Goal: Task Accomplishment & Management: Manage account settings

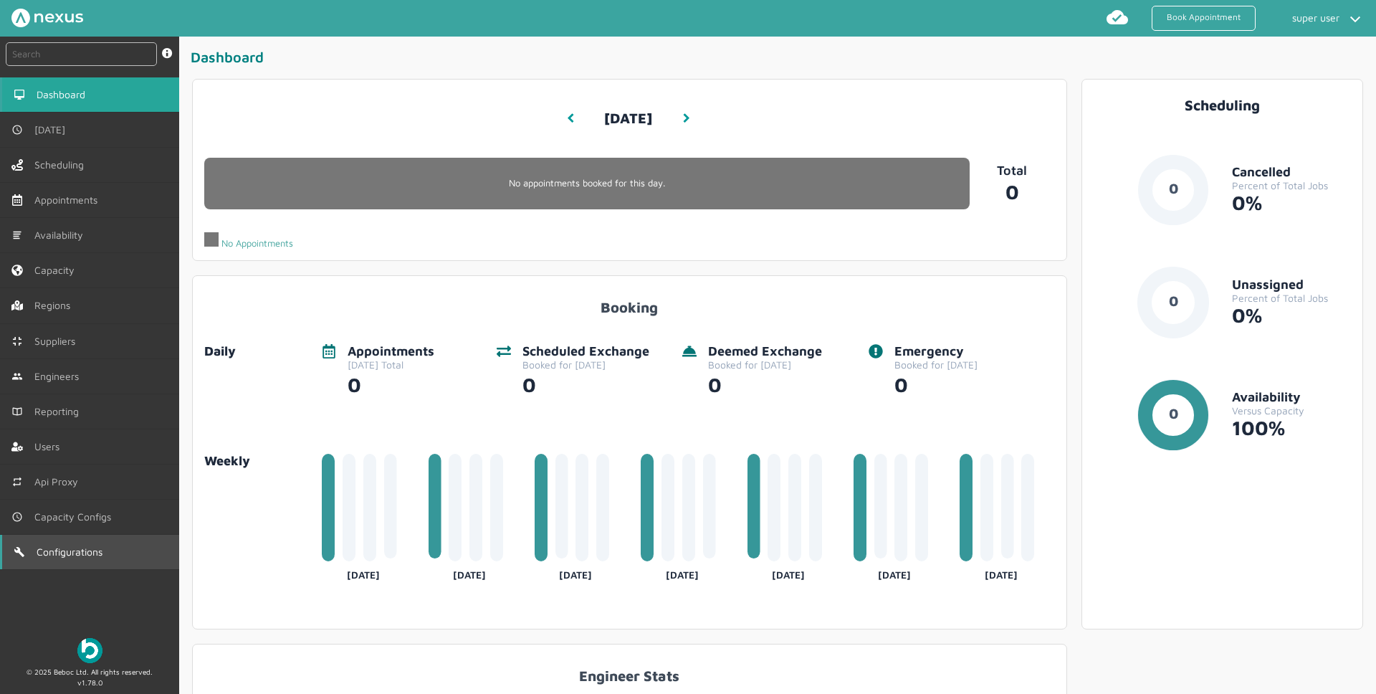
click at [78, 554] on span "Configurations" at bounding box center [73, 551] width 72 height 11
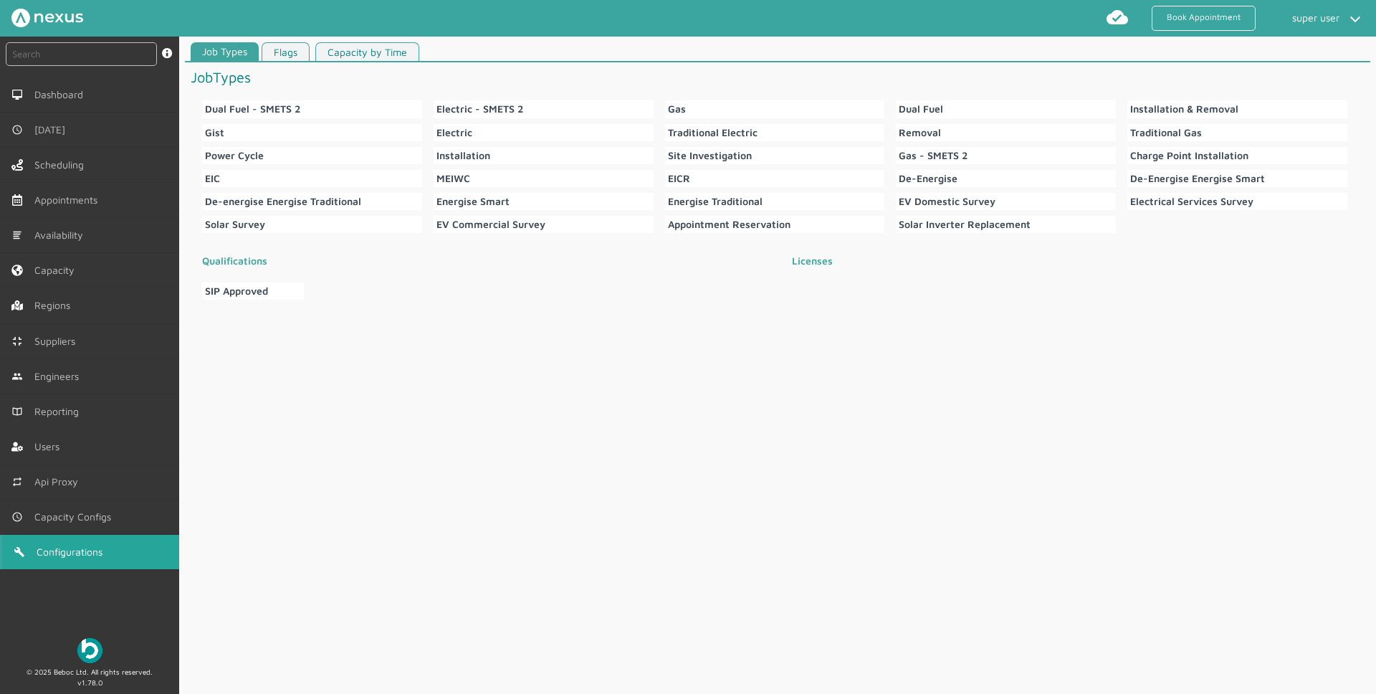
click at [387, 53] on link "Capacity by Time" at bounding box center [367, 51] width 104 height 19
click at [353, 40] on div "Job Types Flags Capacity by Time JobTypes Dual Fuel - SMETS 2 Electric - SMETS …" at bounding box center [777, 366] width 1197 height 658
click at [350, 52] on link "Capacity by Time" at bounding box center [367, 51] width 104 height 19
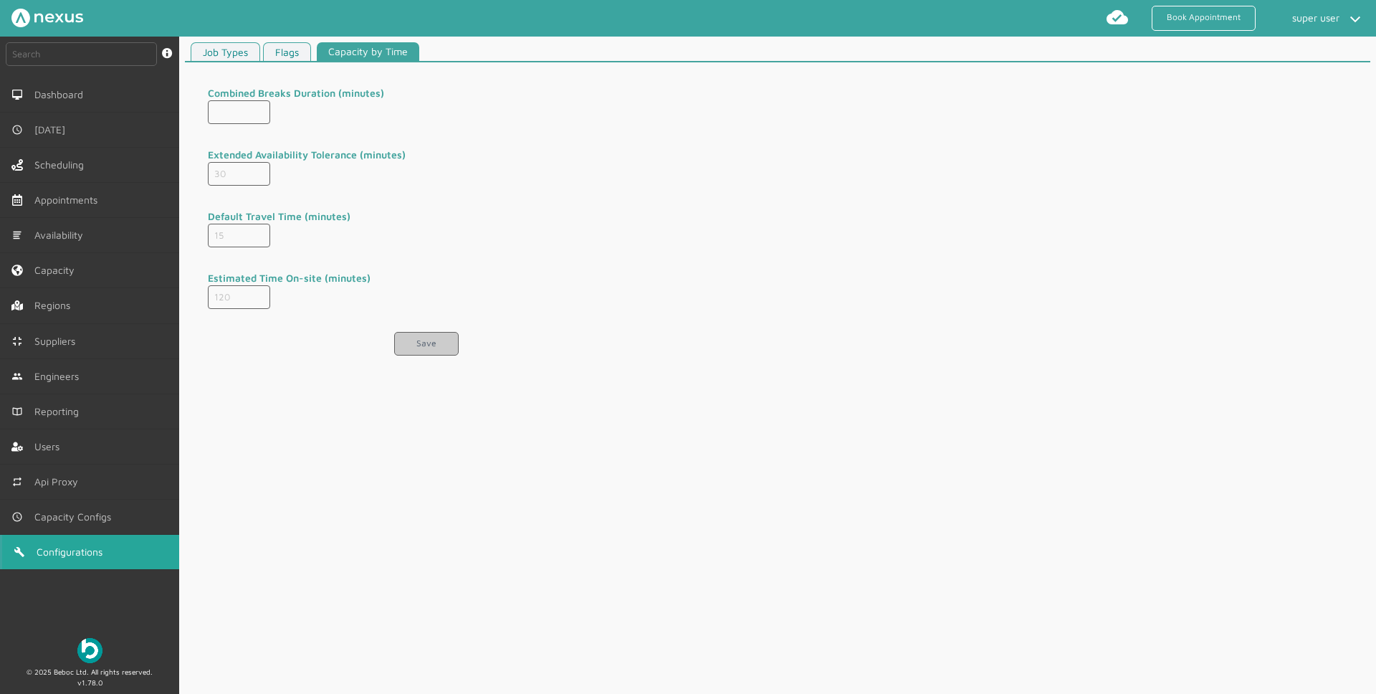
click at [971, 233] on app-time-settings "Combined Breaks Duration (minutes) Extended Availability Tolerance (minutes) 30…" at bounding box center [777, 220] width 1185 height 316
